Goal: Task Accomplishment & Management: Manage account settings

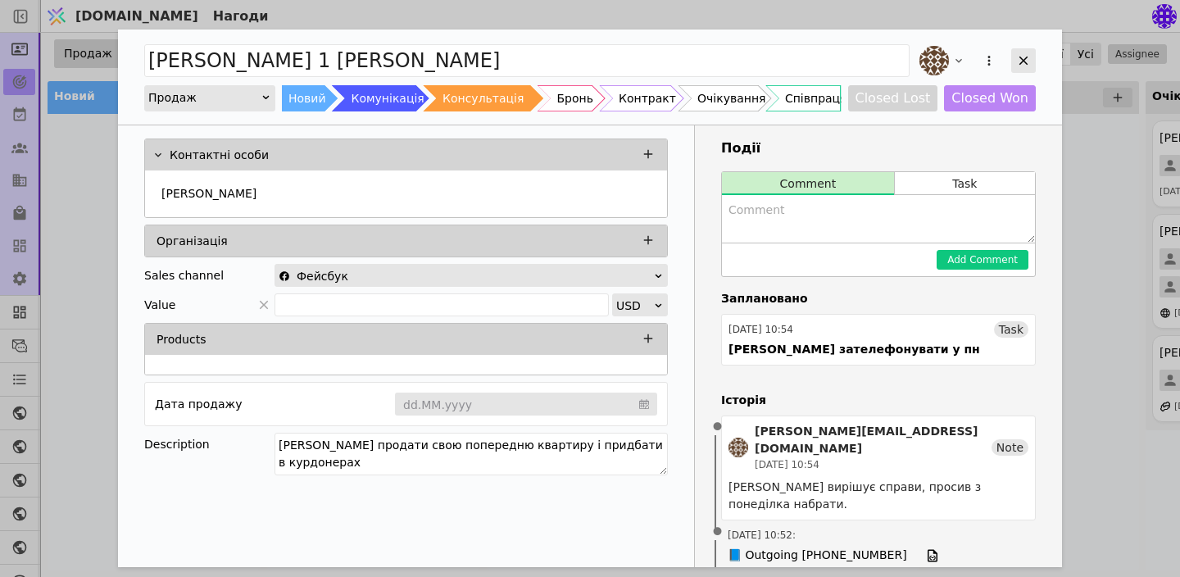
click at [1020, 61] on icon "Add Opportunity" at bounding box center [1023, 60] width 15 height 15
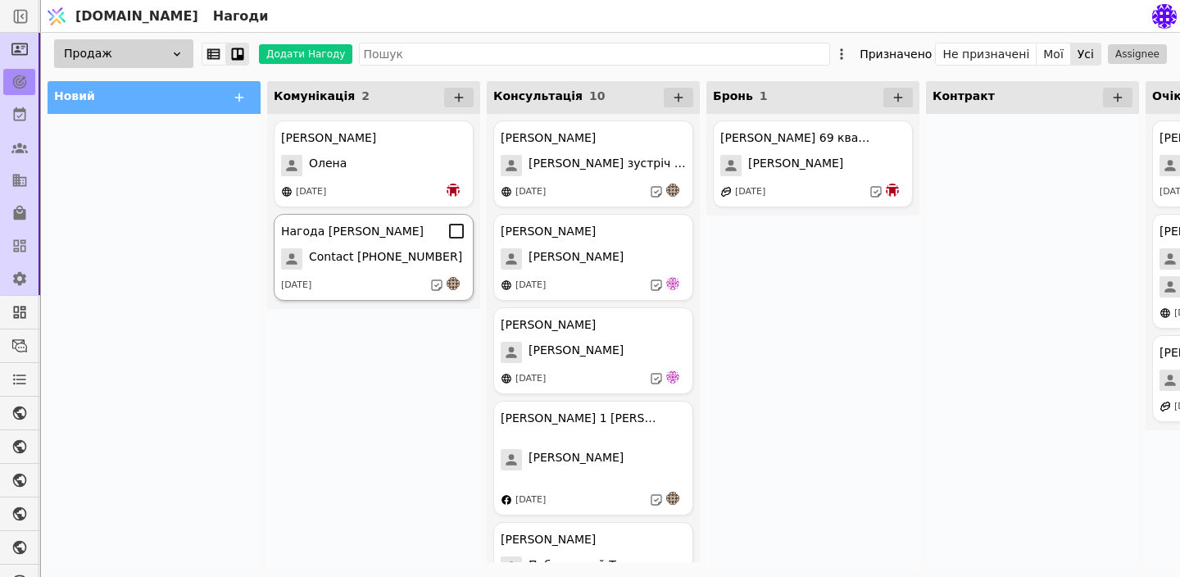
click at [373, 247] on div "Нагода [PERSON_NAME] Contact [PHONE_NUMBER] [DATE]" at bounding box center [374, 257] width 200 height 87
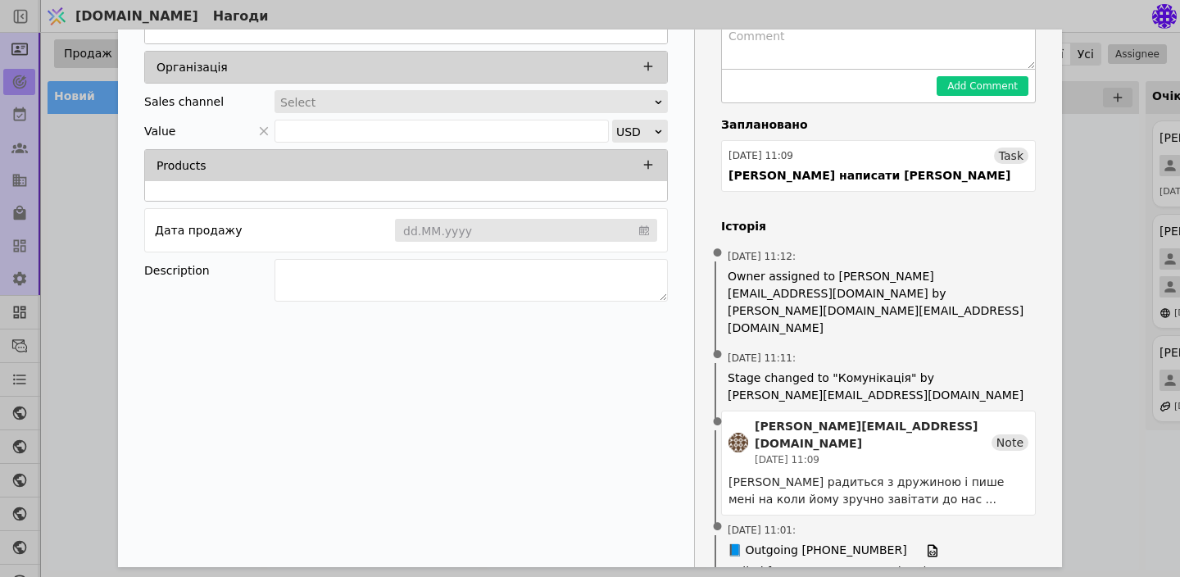
scroll to position [205, 0]
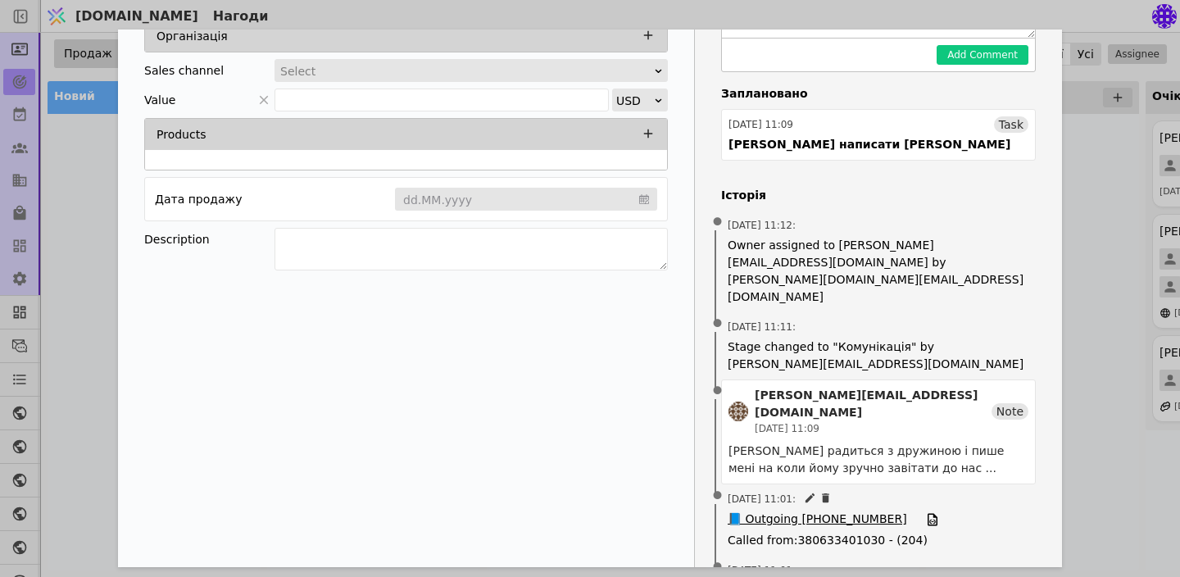
click at [844, 510] on span "📘 Outgoing [PHONE_NUMBER]" at bounding box center [817, 519] width 179 height 18
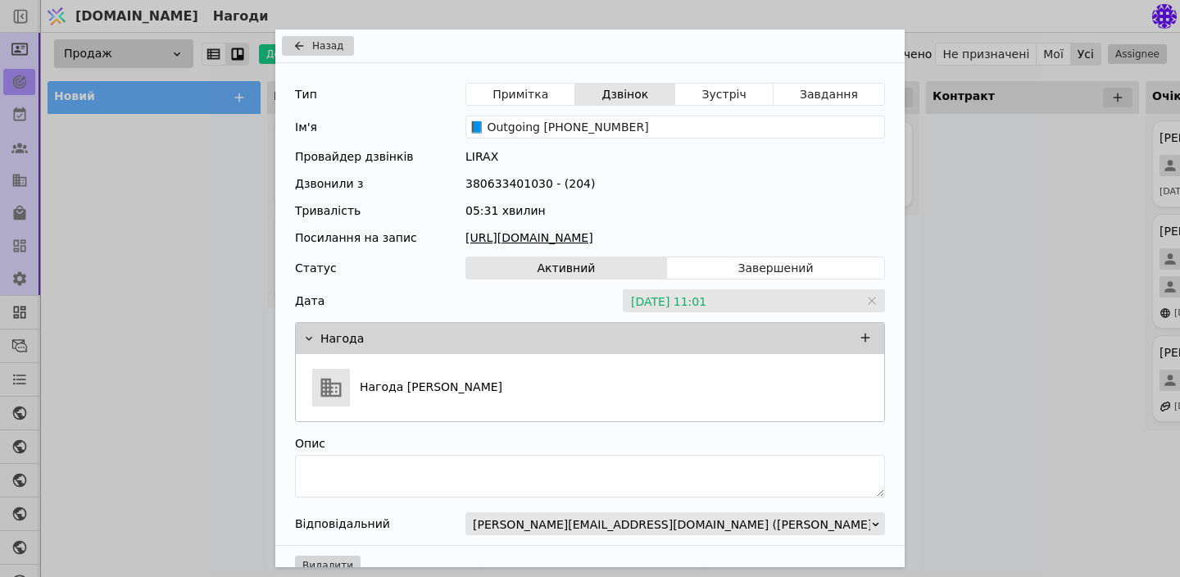
click at [660, 238] on link "[URL][DOMAIN_NAME]" at bounding box center [675, 237] width 420 height 17
click at [971, 296] on div "Назад Тип Примітка Дзвінок Зустріч Завдання Ім'я 📘 Outgoing [PHONE_NUMBER] Пров…" at bounding box center [590, 288] width 1180 height 577
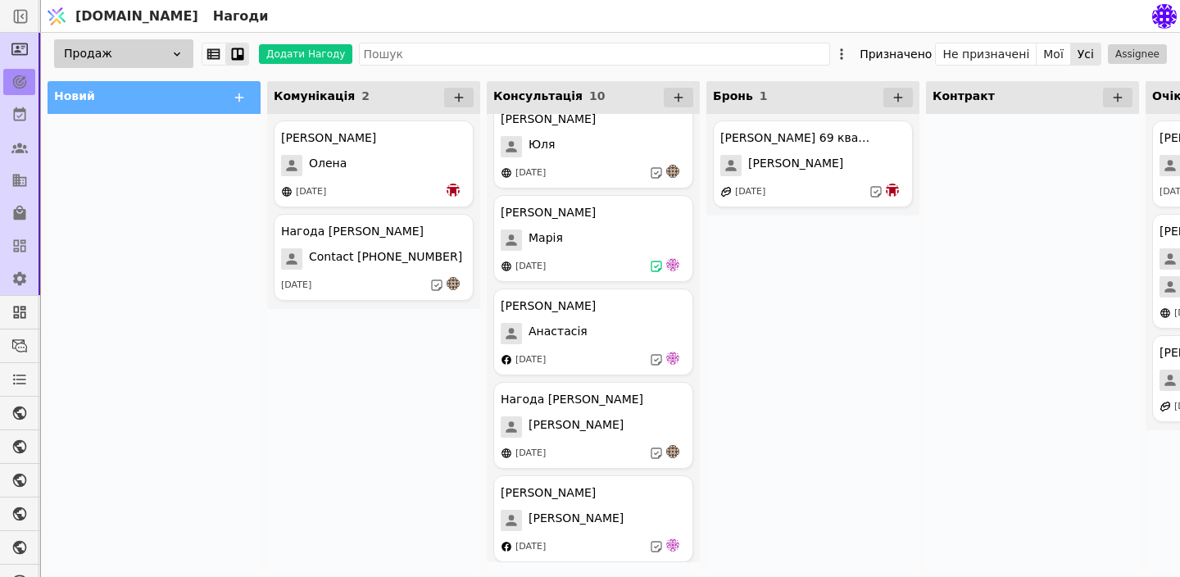
scroll to position [520, 0]
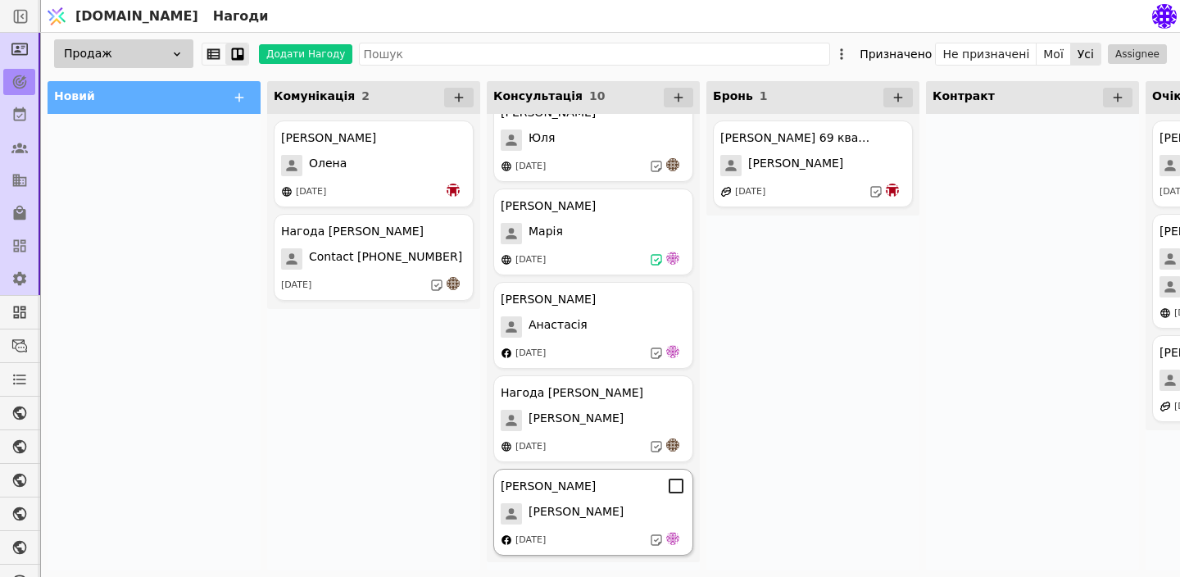
click at [592, 524] on div "[PERSON_NAME] [PERSON_NAME] [DATE]" at bounding box center [593, 512] width 200 height 87
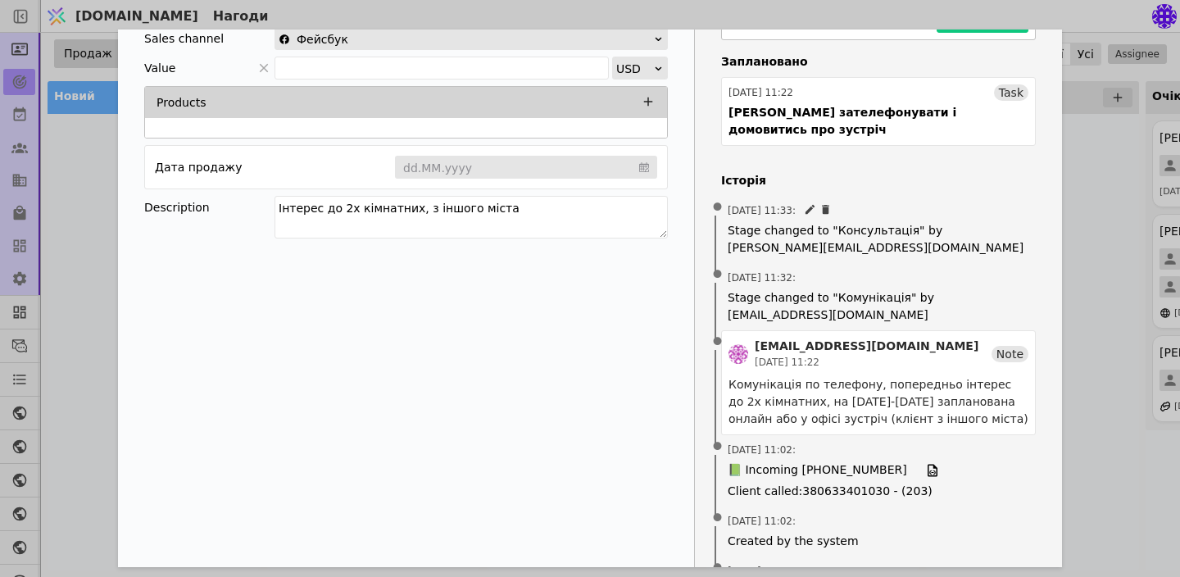
scroll to position [293, 0]
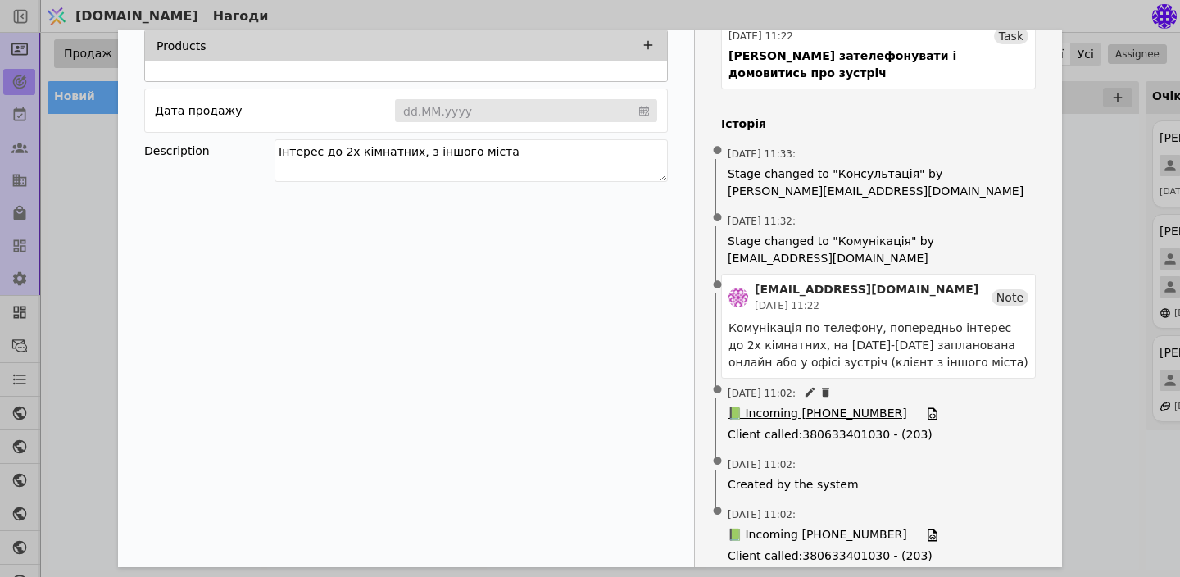
click at [845, 405] on span "📗 Incoming [PHONE_NUMBER]" at bounding box center [817, 414] width 179 height 18
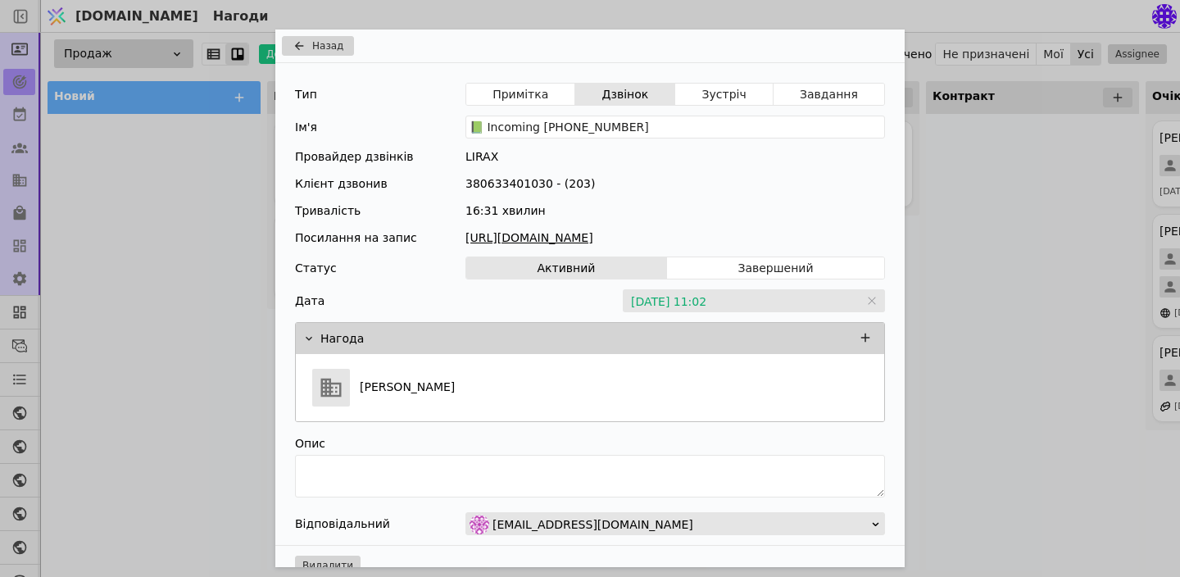
click at [626, 235] on link "[URL][DOMAIN_NAME]" at bounding box center [675, 237] width 420 height 17
